Goal: Complete application form

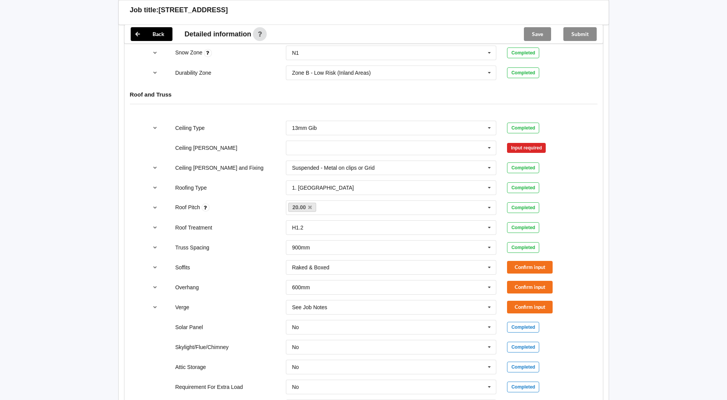
scroll to position [422, 0]
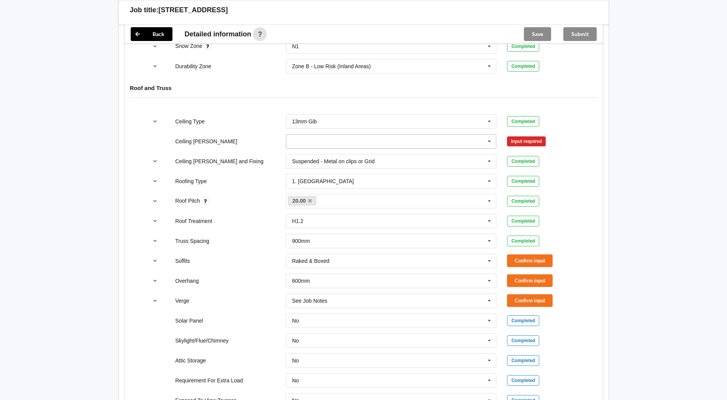
click at [491, 139] on icon at bounding box center [490, 142] width 12 height 14
click at [319, 179] on div "600mm" at bounding box center [391, 184] width 210 height 14
click at [529, 146] on button "Confirm input" at bounding box center [530, 141] width 46 height 13
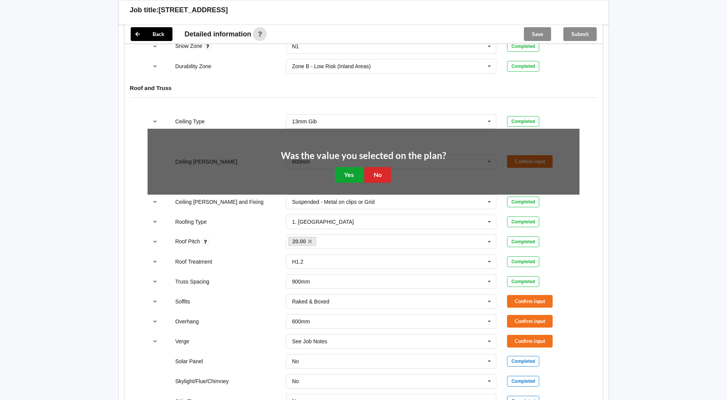
click at [340, 178] on button "Yes" at bounding box center [349, 175] width 28 height 16
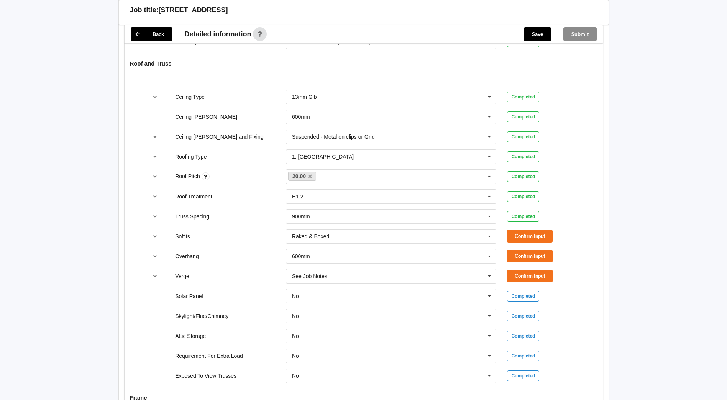
scroll to position [460, 0]
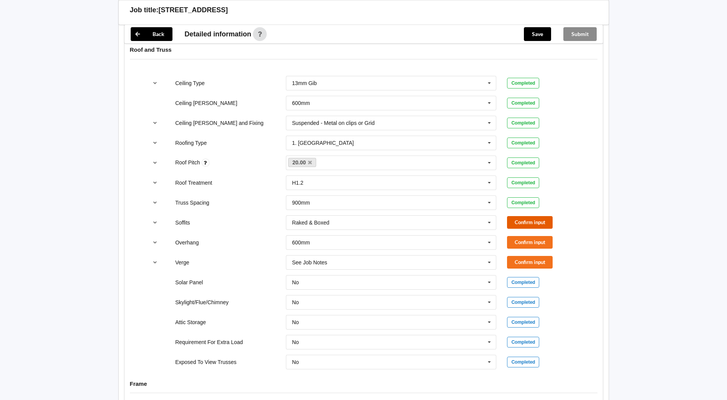
click at [529, 216] on button "Confirm input" at bounding box center [530, 222] width 46 height 13
click at [527, 243] on button "Confirm input" at bounding box center [530, 242] width 46 height 13
click at [526, 263] on button "Confirm input" at bounding box center [530, 262] width 46 height 13
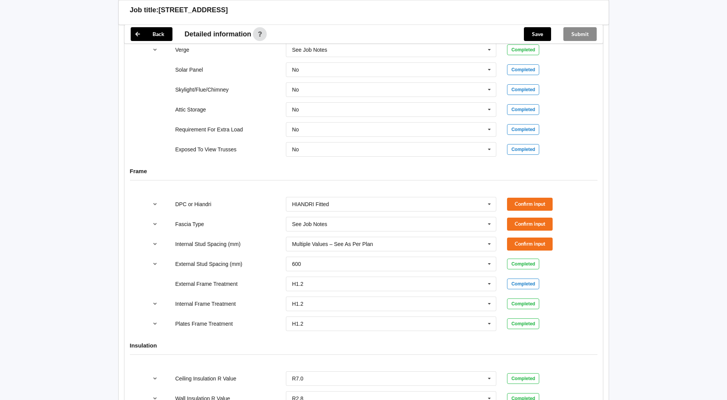
scroll to position [690, 0]
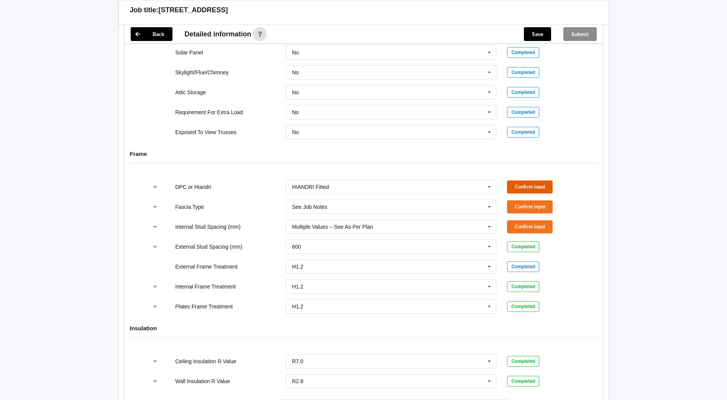
click at [543, 187] on button "Confirm input" at bounding box center [530, 187] width 46 height 13
click at [529, 206] on button "Confirm input" at bounding box center [530, 207] width 46 height 13
click at [528, 227] on button "Confirm input" at bounding box center [530, 226] width 46 height 13
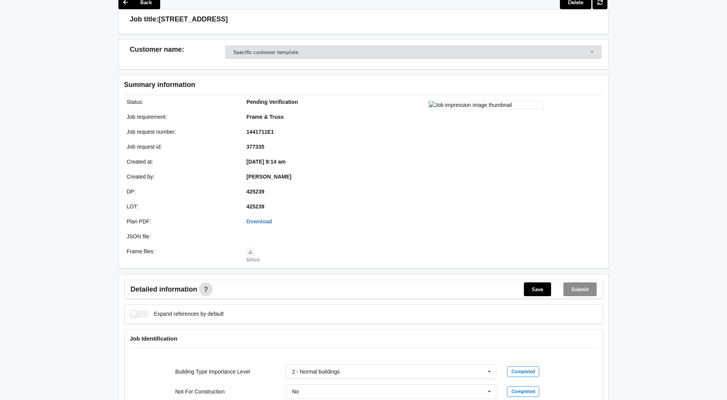
scroll to position [0, 0]
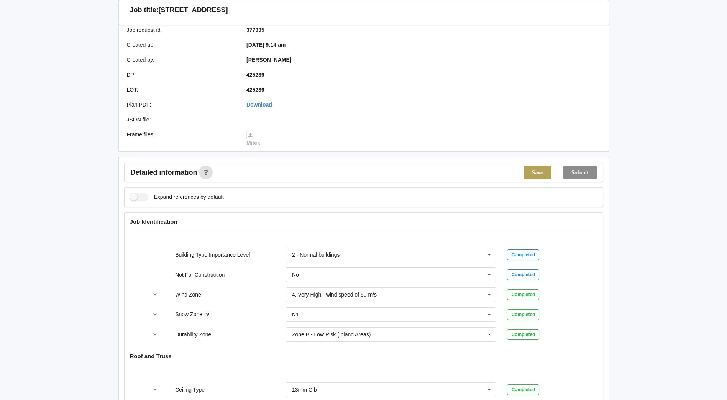
click at [534, 175] on button "Save" at bounding box center [537, 173] width 27 height 14
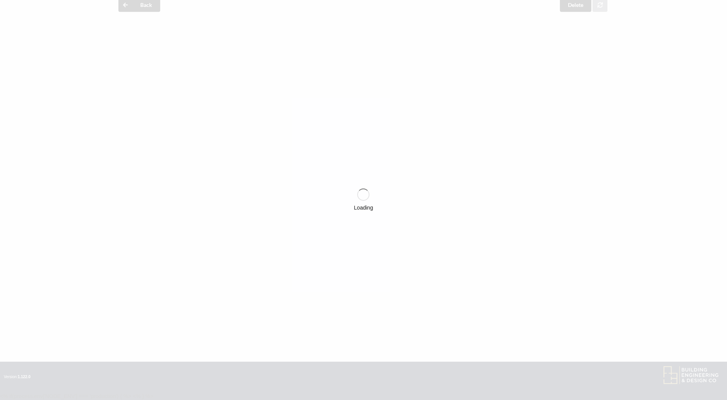
scroll to position [153, 0]
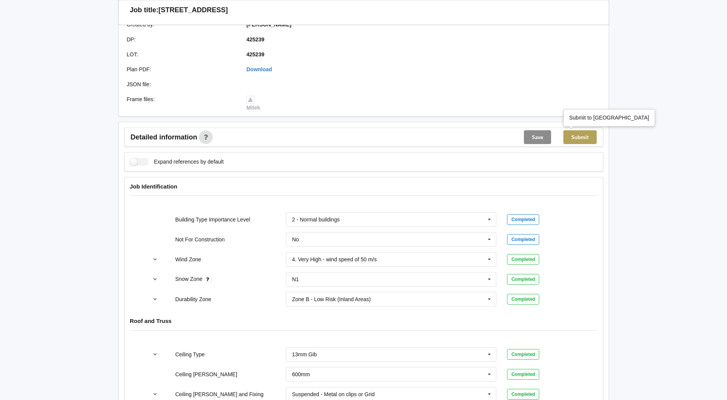
click at [580, 140] on button "Submit" at bounding box center [580, 137] width 33 height 14
